Goal: Information Seeking & Learning: Understand process/instructions

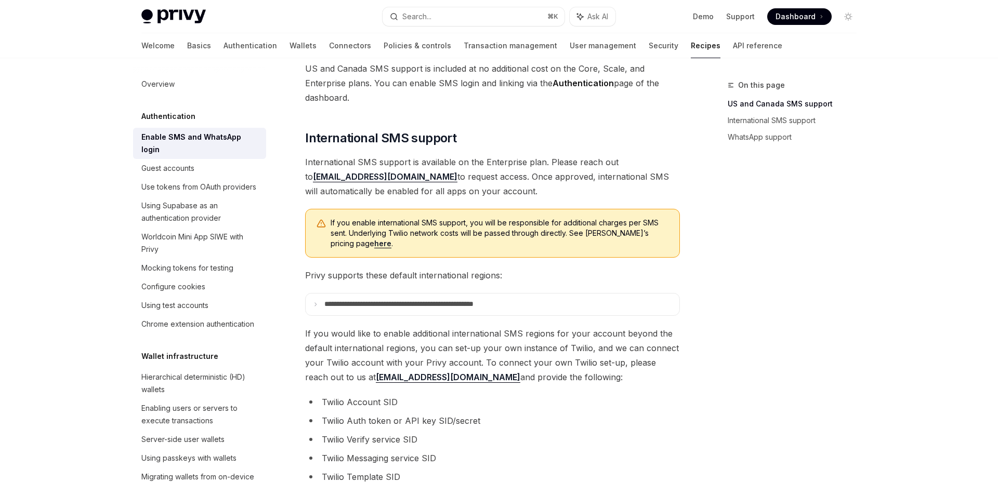
scroll to position [251, 0]
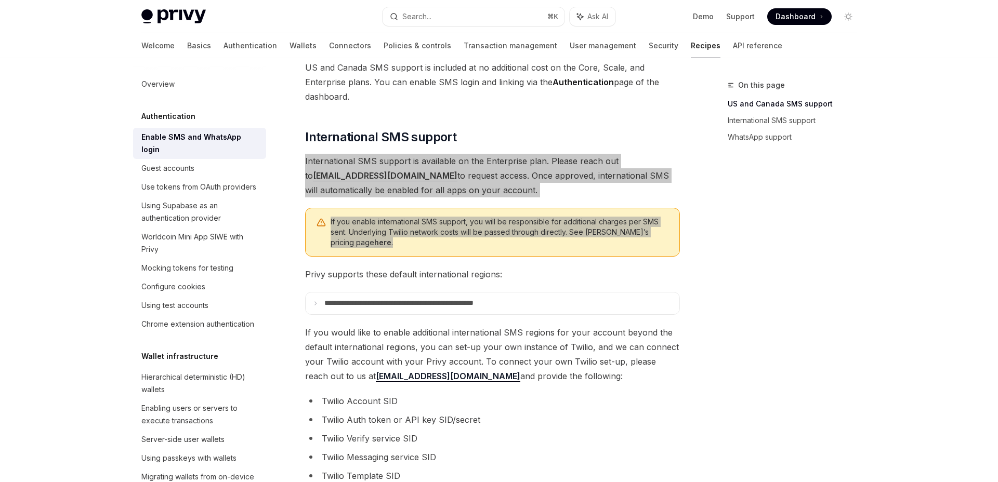
drag, startPoint x: 304, startPoint y: 159, endPoint x: 506, endPoint y: 251, distance: 222.1
click at [506, 251] on div "Authentication Enable SMS and WhatsApp login OpenAI Open in ChatGPT OpenAI Open…" at bounding box center [395, 303] width 574 height 952
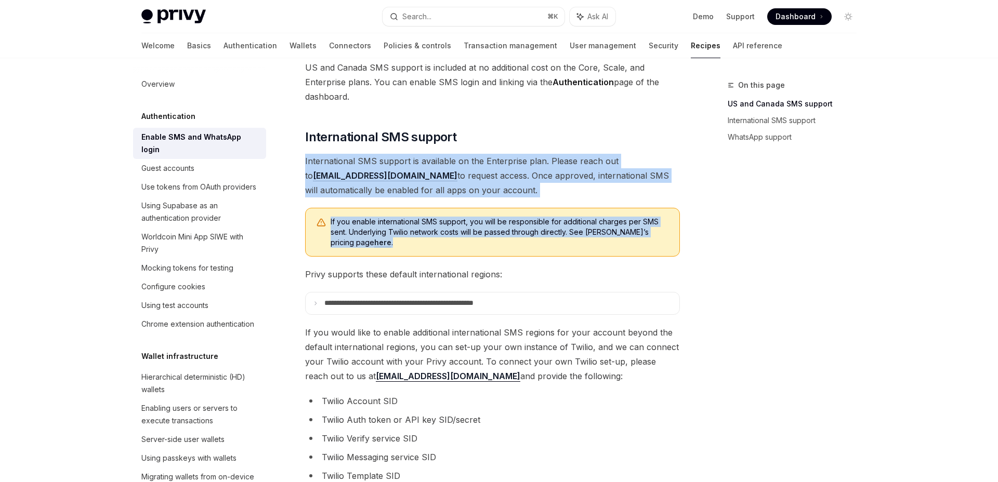
click at [442, 279] on span "Privy supports these default international regions:" at bounding box center [492, 274] width 375 height 15
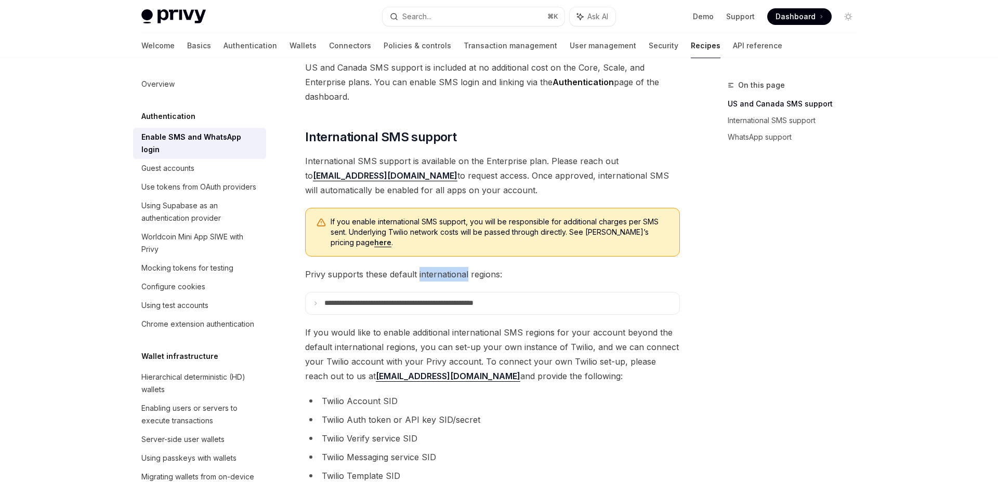
click at [442, 279] on span "Privy supports these default international regions:" at bounding box center [492, 274] width 375 height 15
click at [446, 297] on summary "**********" at bounding box center [493, 304] width 374 height 22
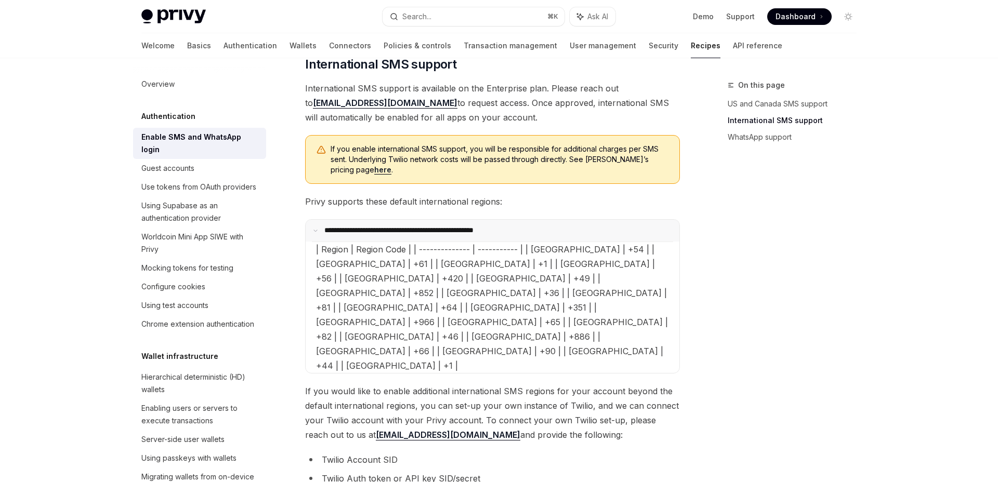
scroll to position [323, 0]
click at [450, 293] on span "| Region | Region Code | | -------------- | ----------- | | [GEOGRAPHIC_DATA] |…" at bounding box center [492, 308] width 352 height 127
click at [450, 294] on span "| Region | Region Code | | -------------- | ----------- | | [GEOGRAPHIC_DATA] |…" at bounding box center [492, 308] width 352 height 127
click at [455, 292] on span "| Region | Region Code | | -------------- | ----------- | | [GEOGRAPHIC_DATA] |…" at bounding box center [492, 308] width 352 height 127
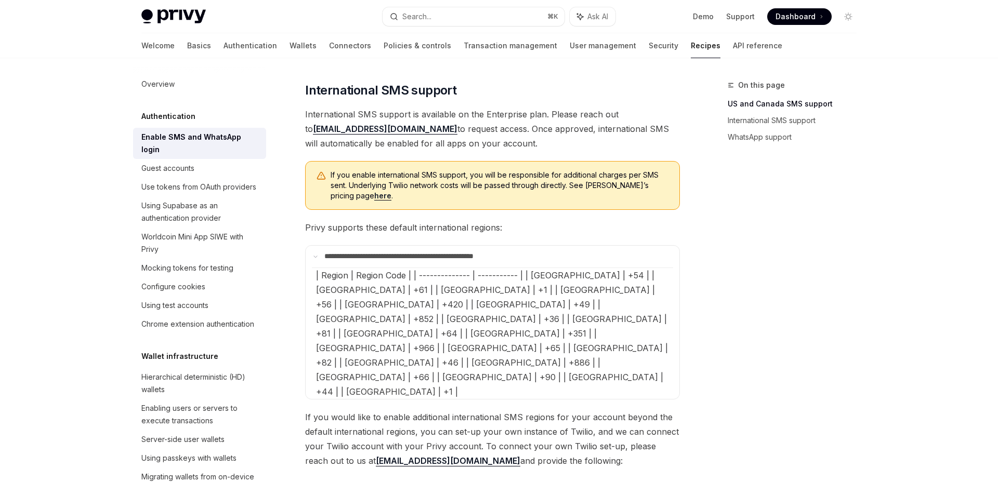
scroll to position [300, 0]
